Goal: Task Accomplishment & Management: Use online tool/utility

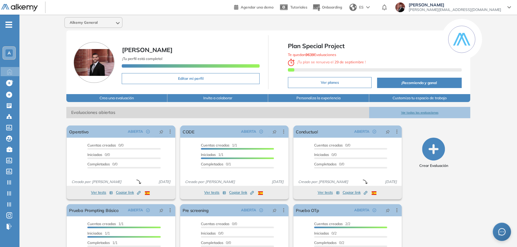
click at [8, 31] on ul "A Home Home Crear evaluacion con AI Crear evaluacion con AI Crear Evaluación Cr…" at bounding box center [9, 127] width 19 height 207
click at [7, 26] on span "-" at bounding box center [8, 24] width 7 height 5
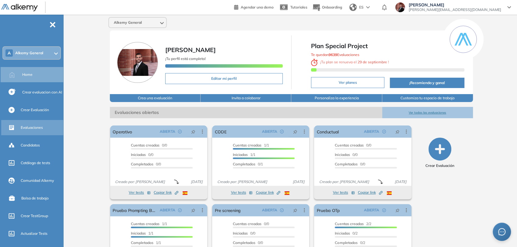
click at [44, 124] on div "Evaluaciones" at bounding box center [41, 127] width 41 height 10
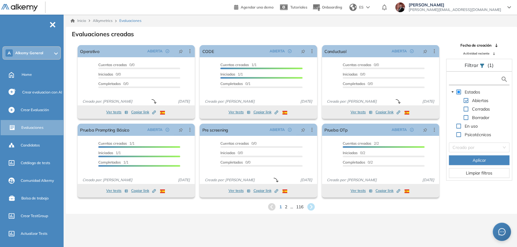
click at [479, 80] on input "text" at bounding box center [475, 79] width 50 height 6
type input "****"
click at [35, 54] on span "Alkemy General" at bounding box center [29, 52] width 28 height 5
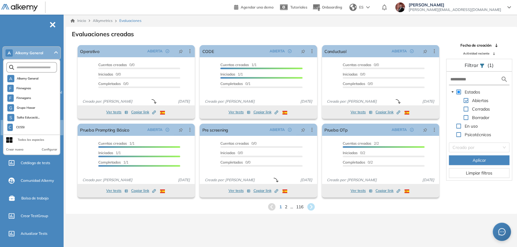
click at [39, 64] on form at bounding box center [31, 67] width 50 height 10
click at [40, 66] on input "text" at bounding box center [33, 67] width 38 height 5
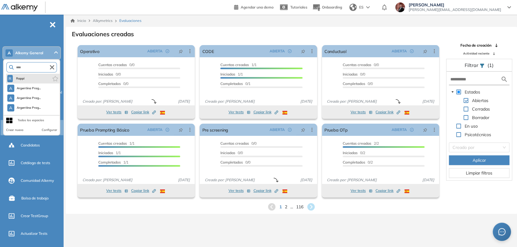
type input "****"
click at [29, 77] on li "R Rappi" at bounding box center [33, 79] width 54 height 10
click at [23, 78] on span "Rappi" at bounding box center [20, 78] width 10 height 5
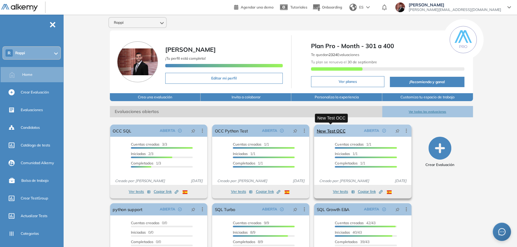
click at [330, 130] on link "New Test OCC" at bounding box center [330, 130] width 29 height 12
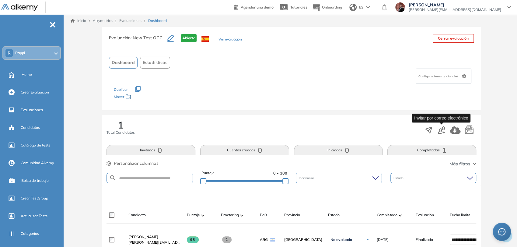
click at [443, 131] on icon "button" at bounding box center [443, 132] width 3 height 3
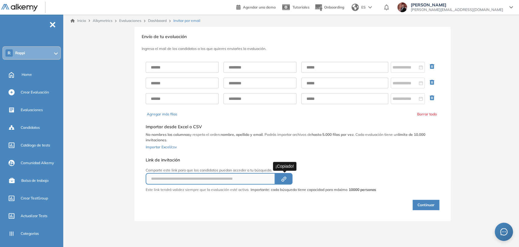
click at [281, 174] on button "Created by potrace 1.16, written by [PERSON_NAME] [DATE]-[DATE]" at bounding box center [283, 179] width 17 height 12
click at [41, 71] on div "Home" at bounding box center [42, 74] width 40 height 10
